Goal: Information Seeking & Learning: Learn about a topic

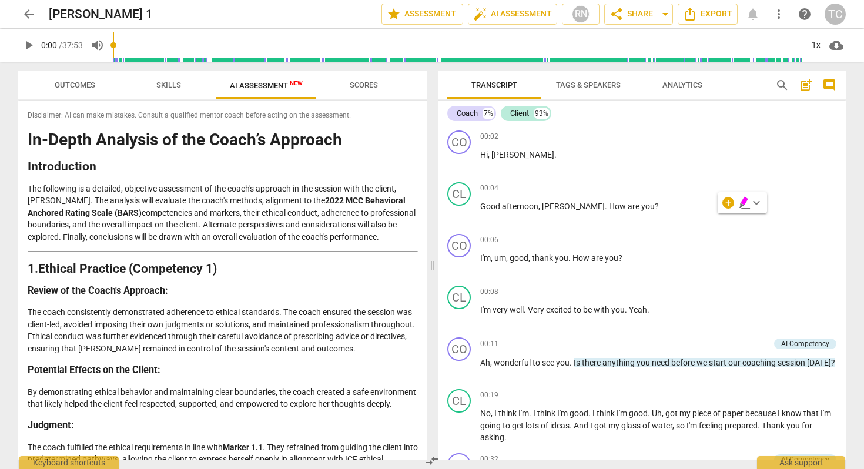
scroll to position [1414, 0]
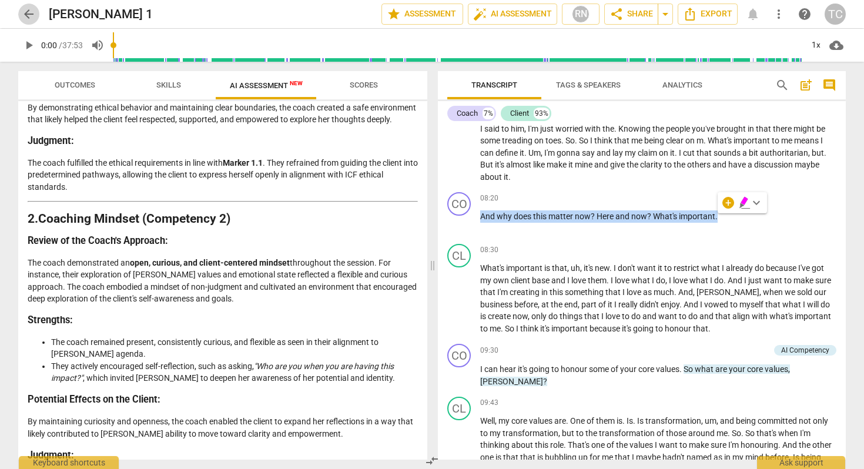
click at [24, 9] on span "arrow_back" at bounding box center [29, 14] width 14 height 14
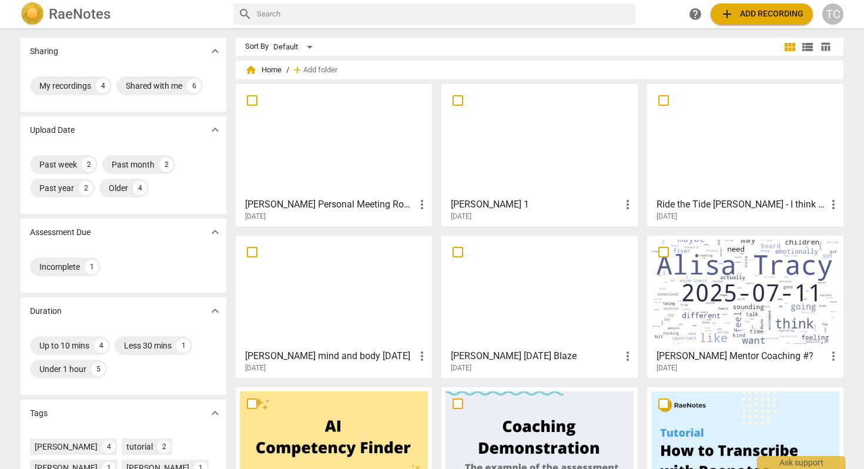
click at [361, 170] on div at bounding box center [334, 140] width 188 height 104
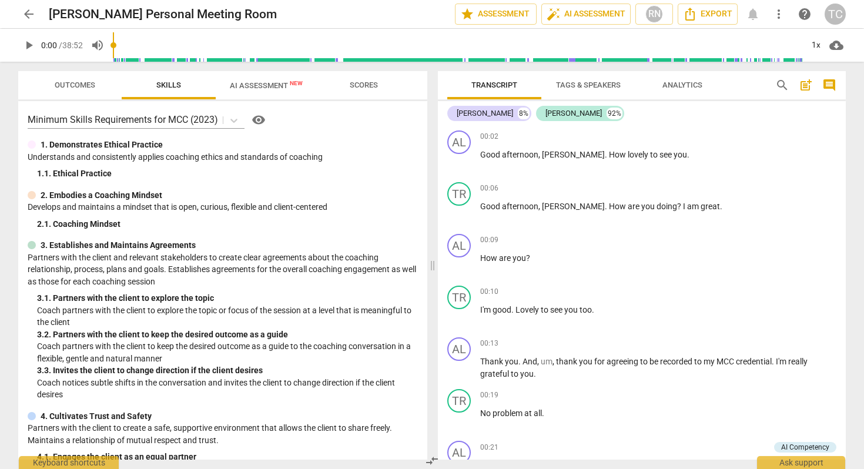
click at [28, 39] on span "play_arrow" at bounding box center [29, 45] width 14 height 14
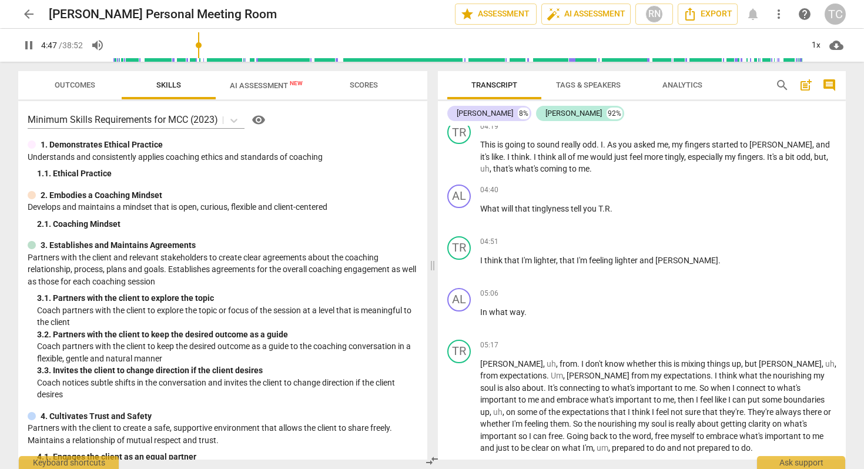
scroll to position [885, 0]
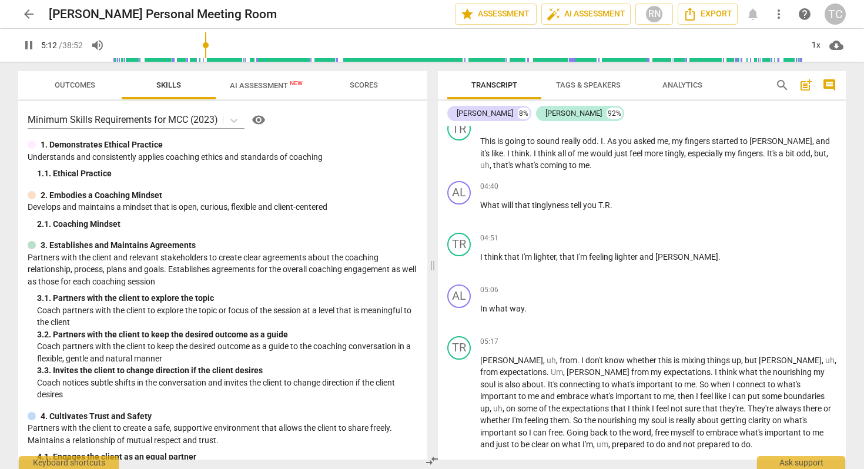
click at [33, 41] on span "pause" at bounding box center [29, 45] width 14 height 14
click at [28, 43] on span "play_arrow" at bounding box center [29, 45] width 14 height 14
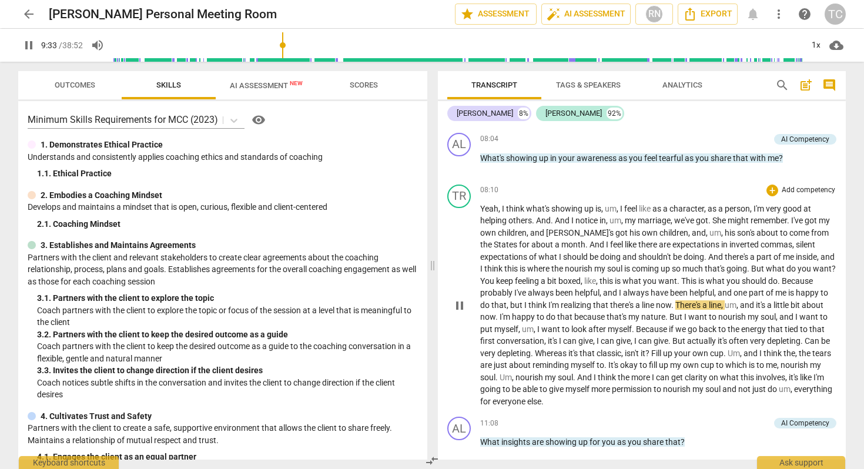
scroll to position [1421, 0]
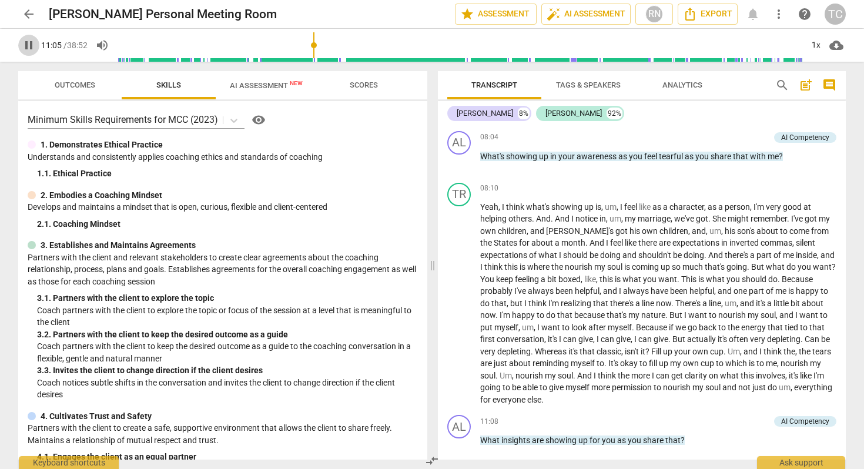
click at [24, 43] on span "pause" at bounding box center [29, 45] width 14 height 14
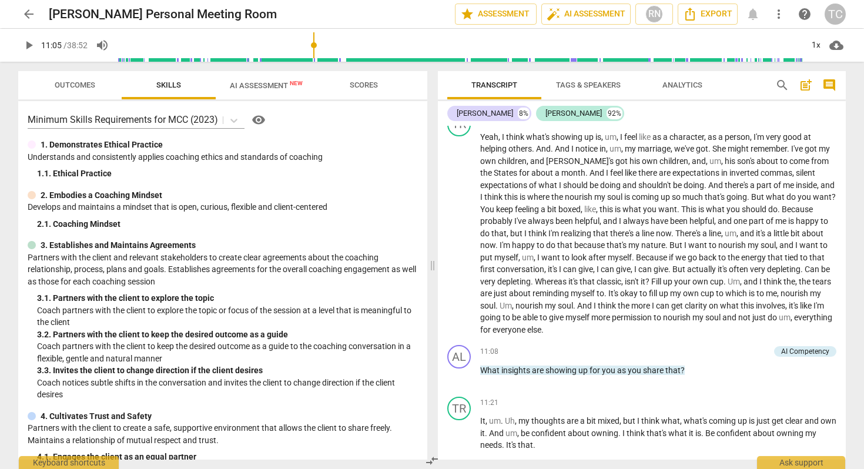
scroll to position [1492, 0]
click at [30, 39] on span "play_arrow" at bounding box center [29, 45] width 14 height 14
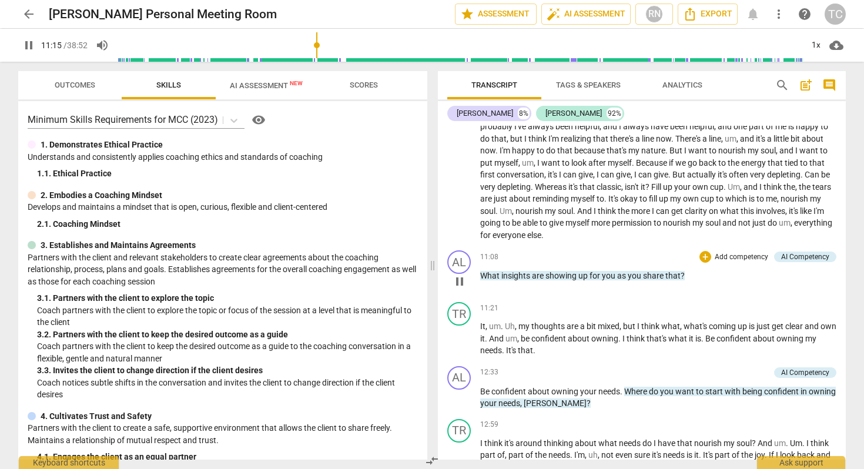
scroll to position [1588, 0]
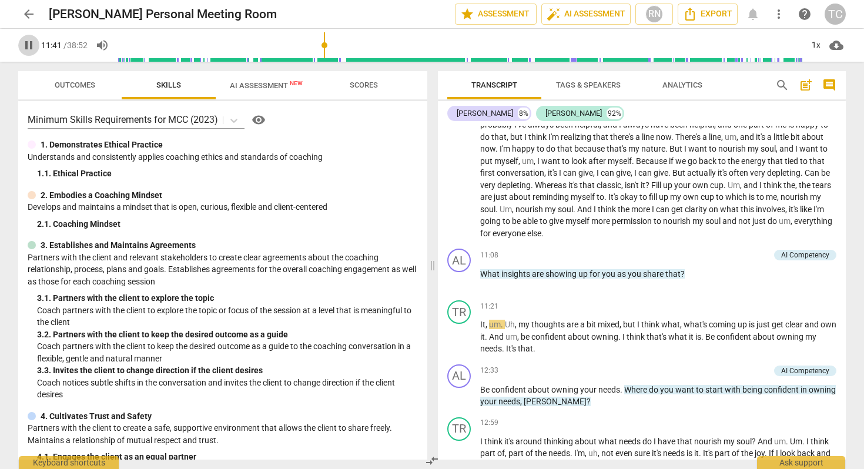
click at [31, 39] on span "pause" at bounding box center [29, 45] width 14 height 14
click at [31, 39] on span "play_arrow" at bounding box center [29, 45] width 14 height 14
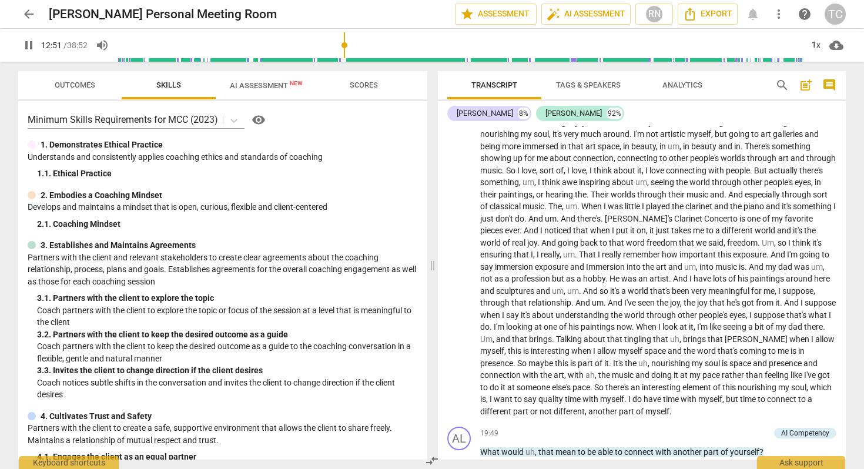
scroll to position [1972, 0]
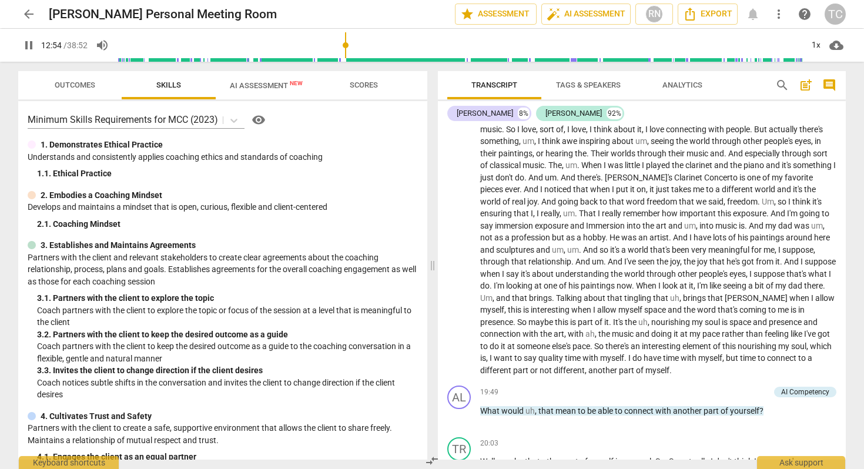
click at [407, 51] on input "range" at bounding box center [460, 45] width 685 height 38
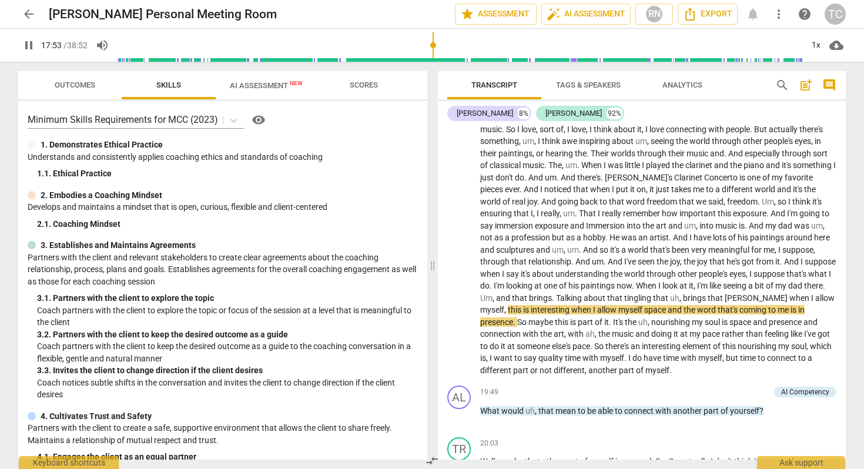
click at [433, 43] on input "range" at bounding box center [460, 45] width 685 height 38
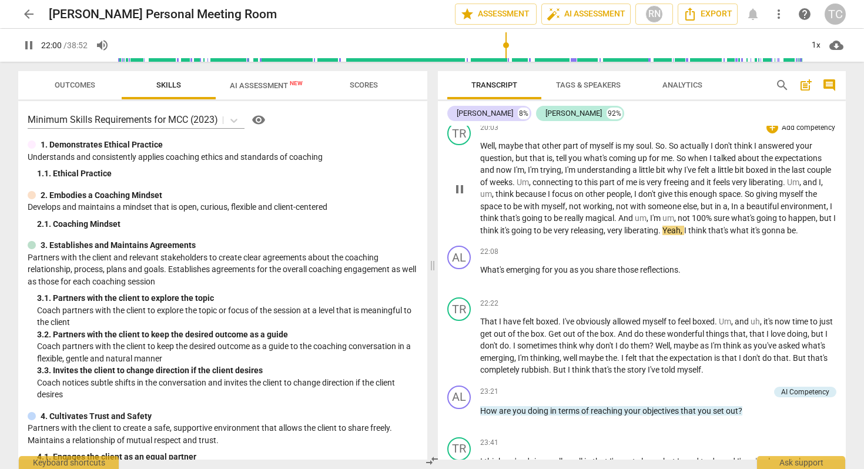
scroll to position [2290, 0]
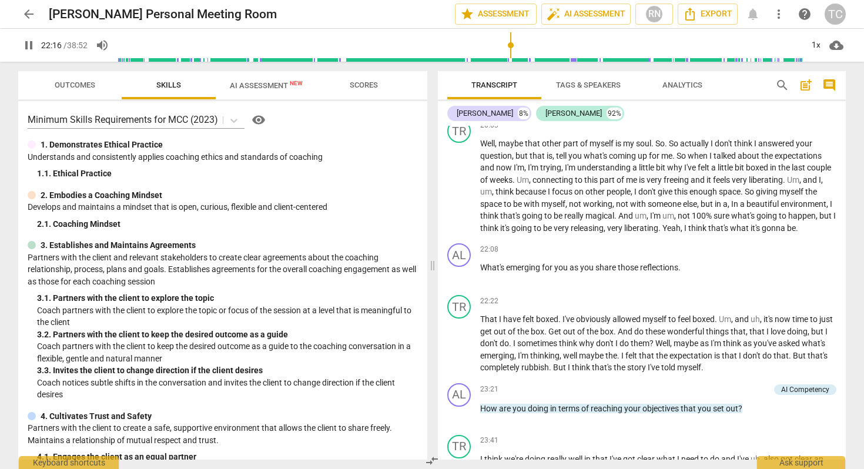
click at [524, 49] on input "range" at bounding box center [460, 45] width 685 height 38
click at [533, 49] on input "range" at bounding box center [460, 45] width 685 height 38
click at [529, 49] on input "range" at bounding box center [460, 45] width 685 height 38
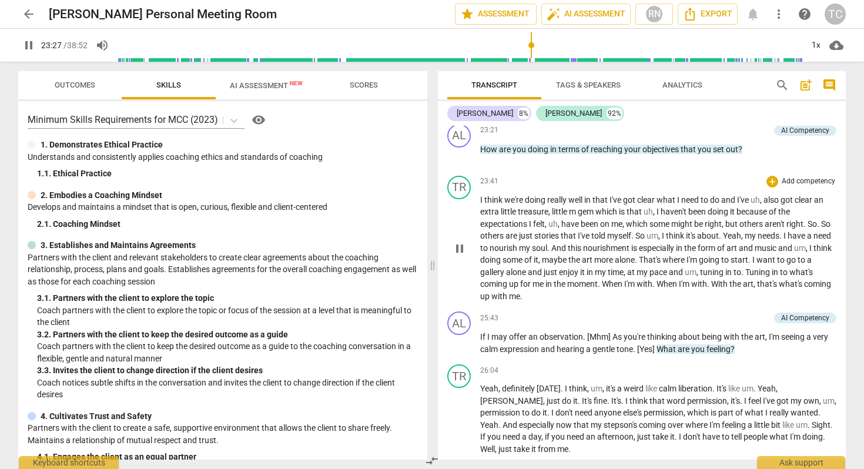
scroll to position [2551, 0]
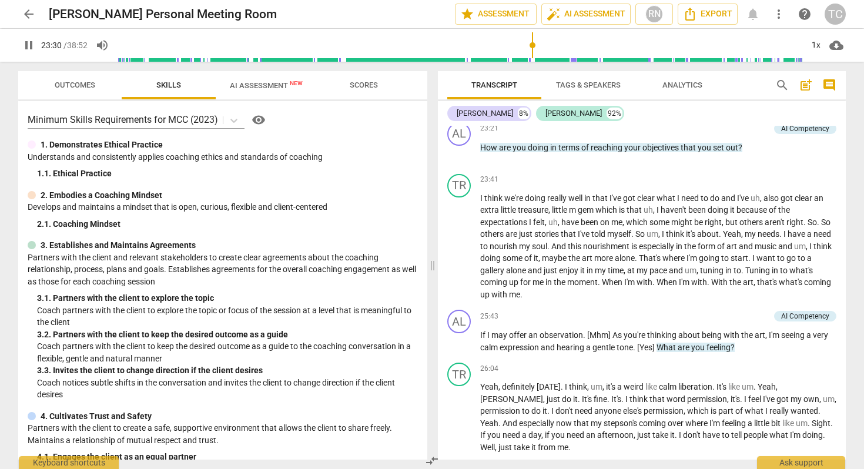
click at [543, 44] on input "range" at bounding box center [460, 45] width 685 height 38
click at [552, 44] on input "range" at bounding box center [460, 45] width 685 height 38
click at [460, 348] on span "pause" at bounding box center [459, 341] width 14 height 14
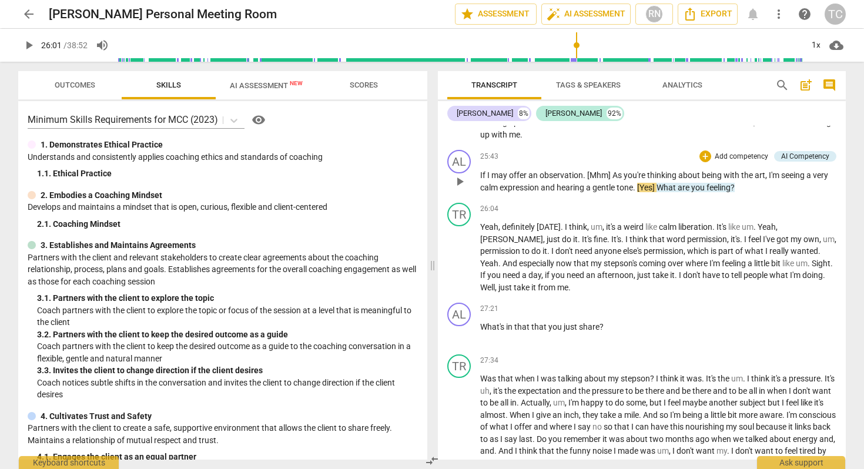
scroll to position [2715, 0]
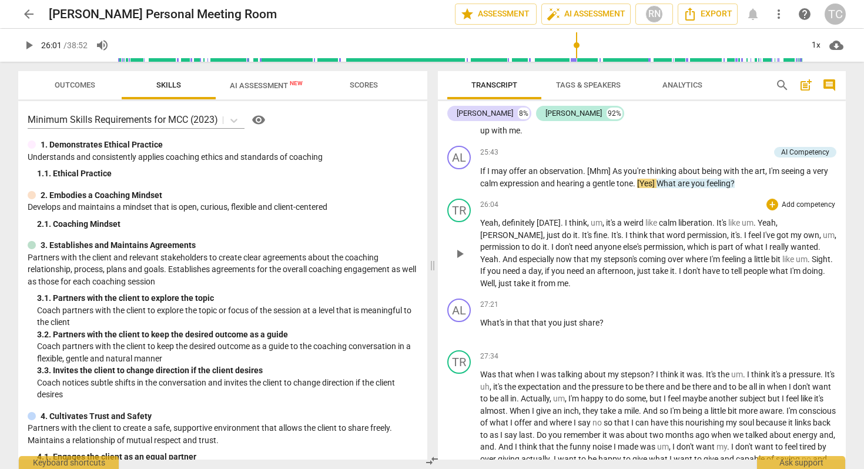
click at [683, 276] on span "don't" at bounding box center [692, 270] width 19 height 9
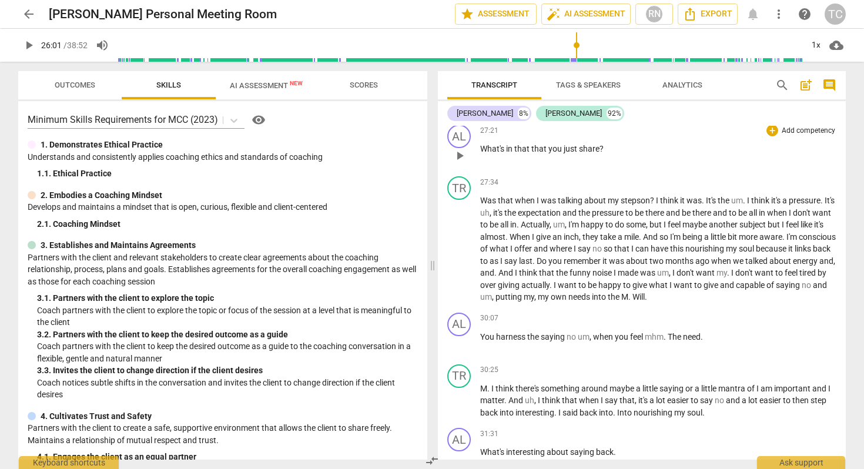
scroll to position [2889, 0]
click at [592, 47] on input "range" at bounding box center [460, 45] width 685 height 38
click at [605, 47] on input "range" at bounding box center [460, 45] width 685 height 38
click at [618, 45] on input "range" at bounding box center [460, 45] width 685 height 38
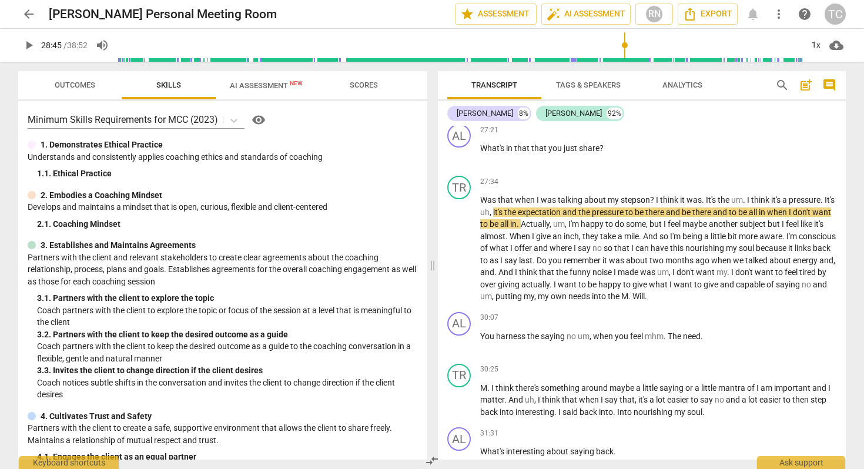
click at [624, 45] on input "range" at bounding box center [460, 45] width 685 height 38
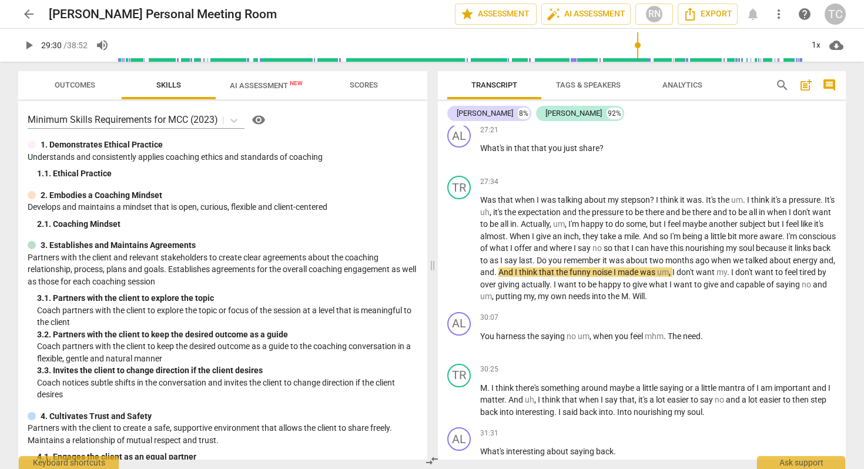
click at [637, 46] on input "range" at bounding box center [460, 45] width 685 height 38
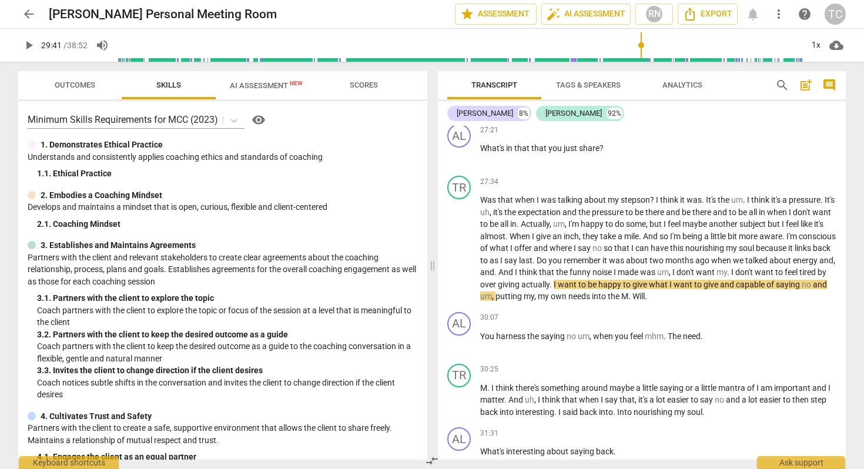
click at [640, 46] on input "range" at bounding box center [460, 45] width 685 height 38
click at [25, 44] on span "play_arrow" at bounding box center [29, 45] width 14 height 14
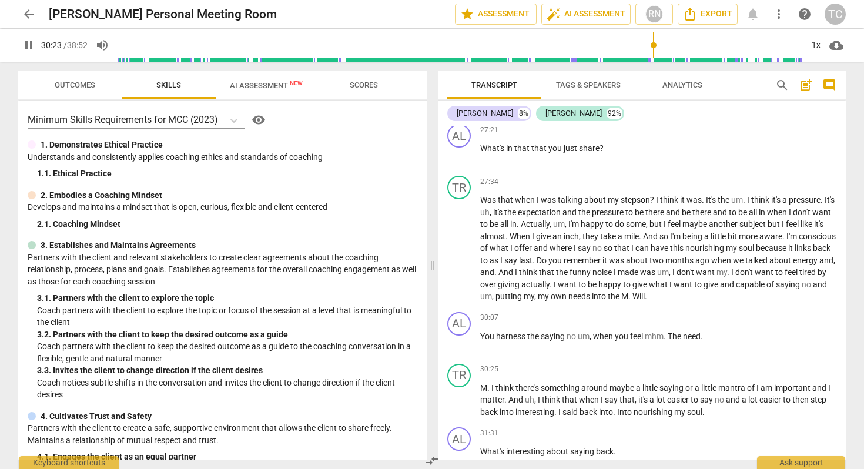
click at [26, 45] on span "pause" at bounding box center [29, 45] width 14 height 14
click at [30, 48] on span "play_arrow" at bounding box center [29, 45] width 14 height 14
type input "2332"
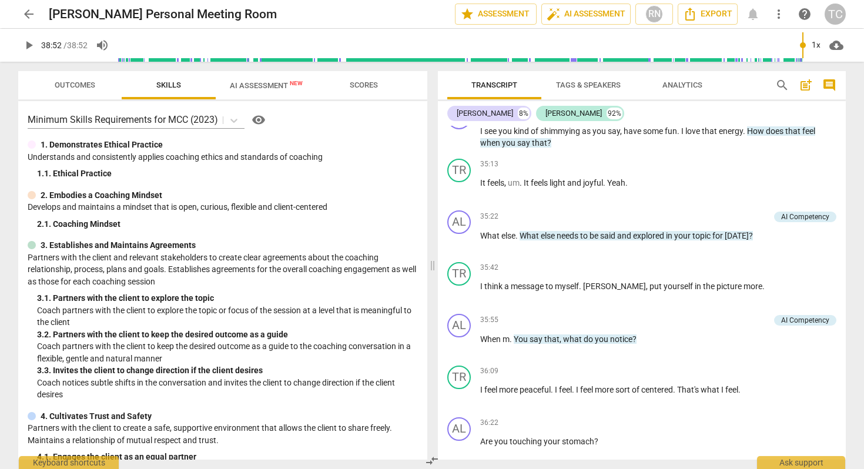
scroll to position [3614, 0]
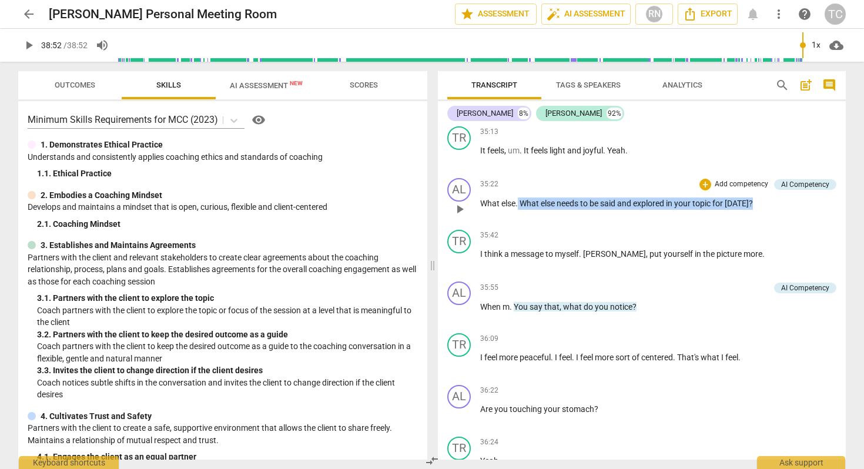
drag, startPoint x: 756, startPoint y: 215, endPoint x: 519, endPoint y: 212, distance: 236.8
click at [519, 210] on p "What else . What else needs to be said and explored in your topic for [DATE] ?" at bounding box center [658, 203] width 356 height 12
copy p "What else needs to be said and explored in your topic for [DATE] ?"
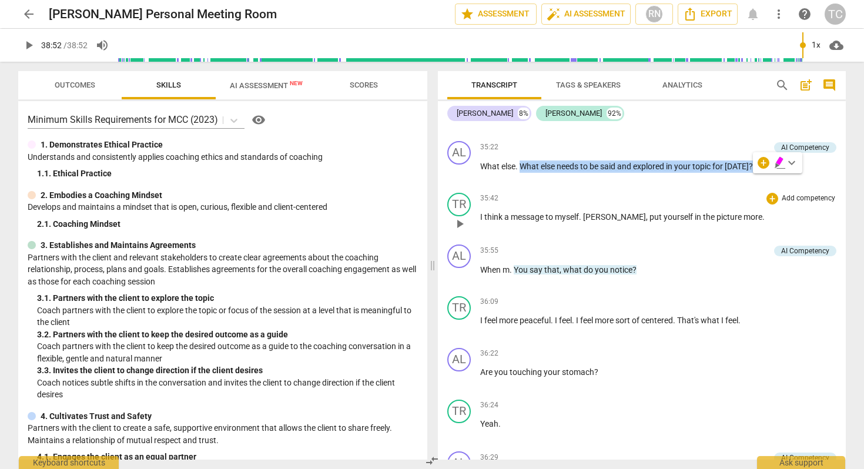
scroll to position [3651, 0]
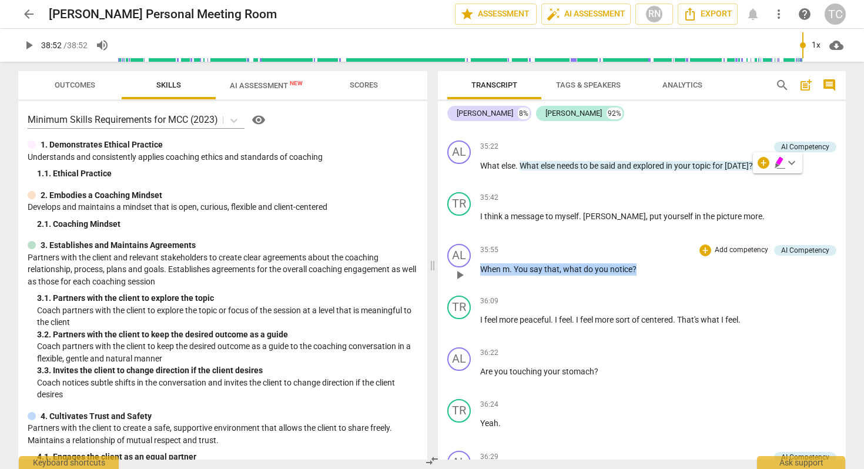
drag, startPoint x: 647, startPoint y: 277, endPoint x: 522, endPoint y: 269, distance: 125.4
click at [522, 269] on div "35:55 + Add competency AI Competency keyboard_arrow_right When m . You say that…" at bounding box center [658, 265] width 356 height 42
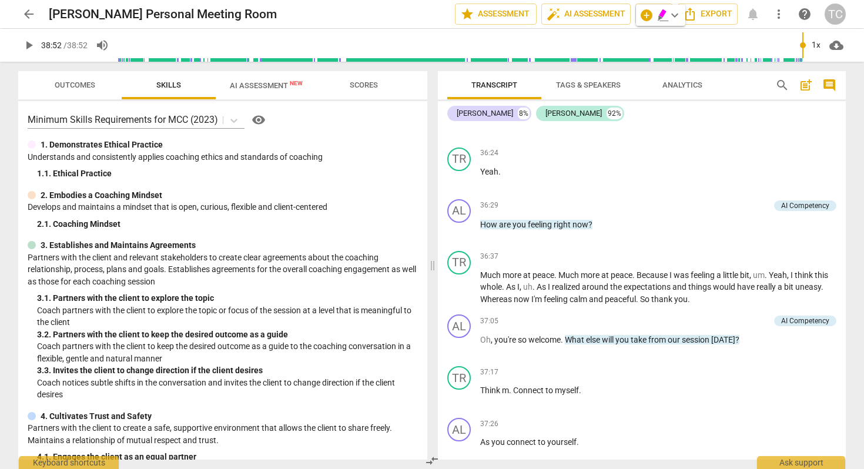
scroll to position [3904, 0]
